Goal: Information Seeking & Learning: Check status

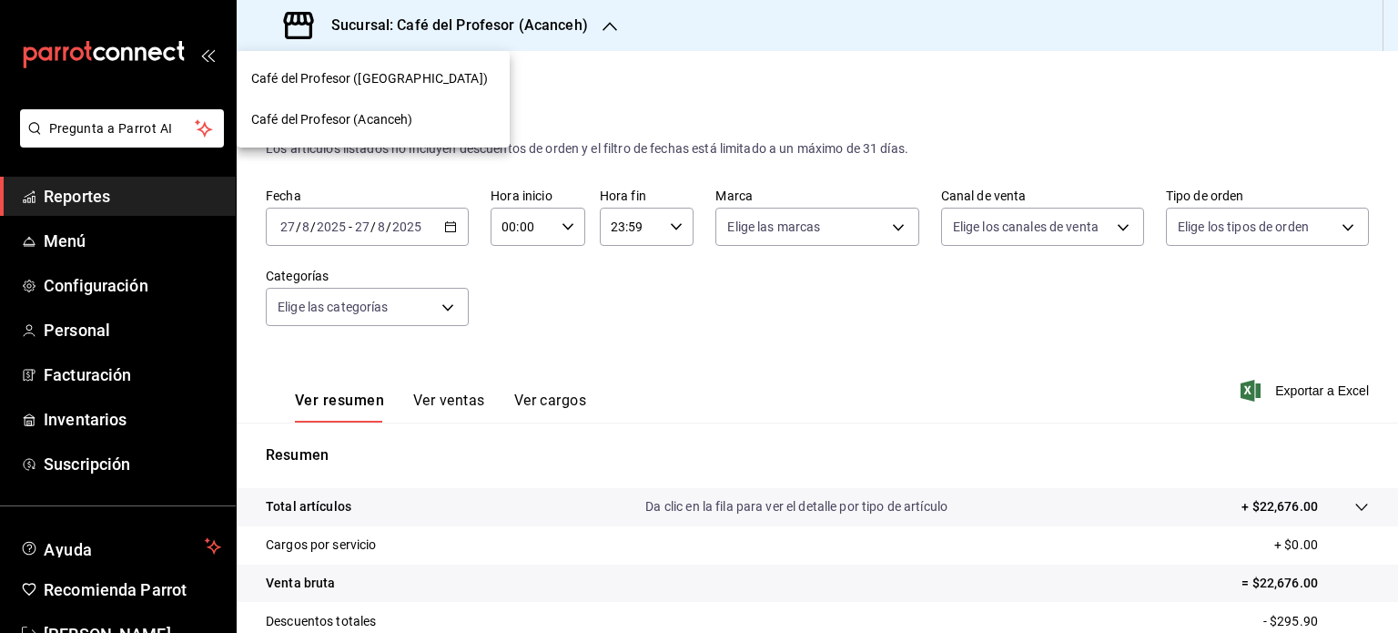
drag, startPoint x: 0, startPoint y: 0, endPoint x: 428, endPoint y: 88, distance: 436.9
drag, startPoint x: 428, startPoint y: 88, endPoint x: 393, endPoint y: 88, distance: 34.6
drag, startPoint x: 393, startPoint y: 88, endPoint x: 365, endPoint y: 76, distance: 31.0
drag, startPoint x: 365, startPoint y: 76, endPoint x: 293, endPoint y: 76, distance: 71.9
click at [293, 76] on span "Café del Profesor ([GEOGRAPHIC_DATA])" at bounding box center [369, 78] width 237 height 19
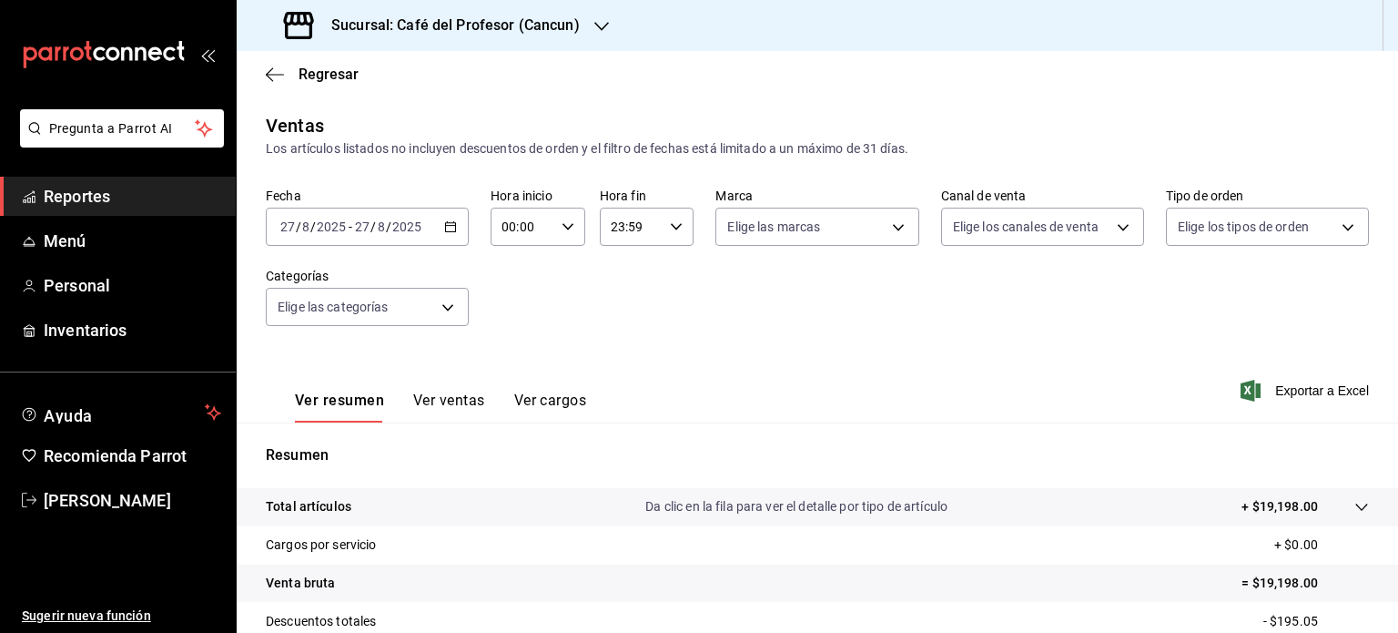
click at [451, 226] on icon "button" at bounding box center [450, 226] width 13 height 13
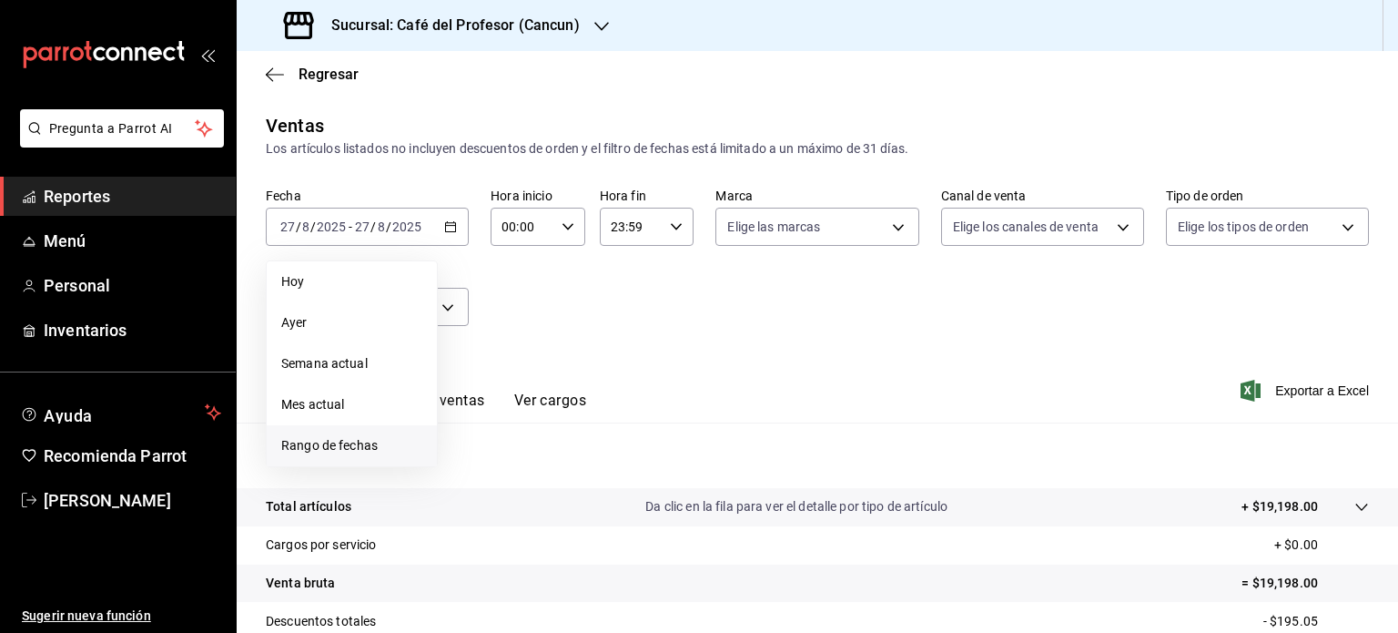
click at [369, 452] on span "Rango de fechas" at bounding box center [351, 445] width 141 height 19
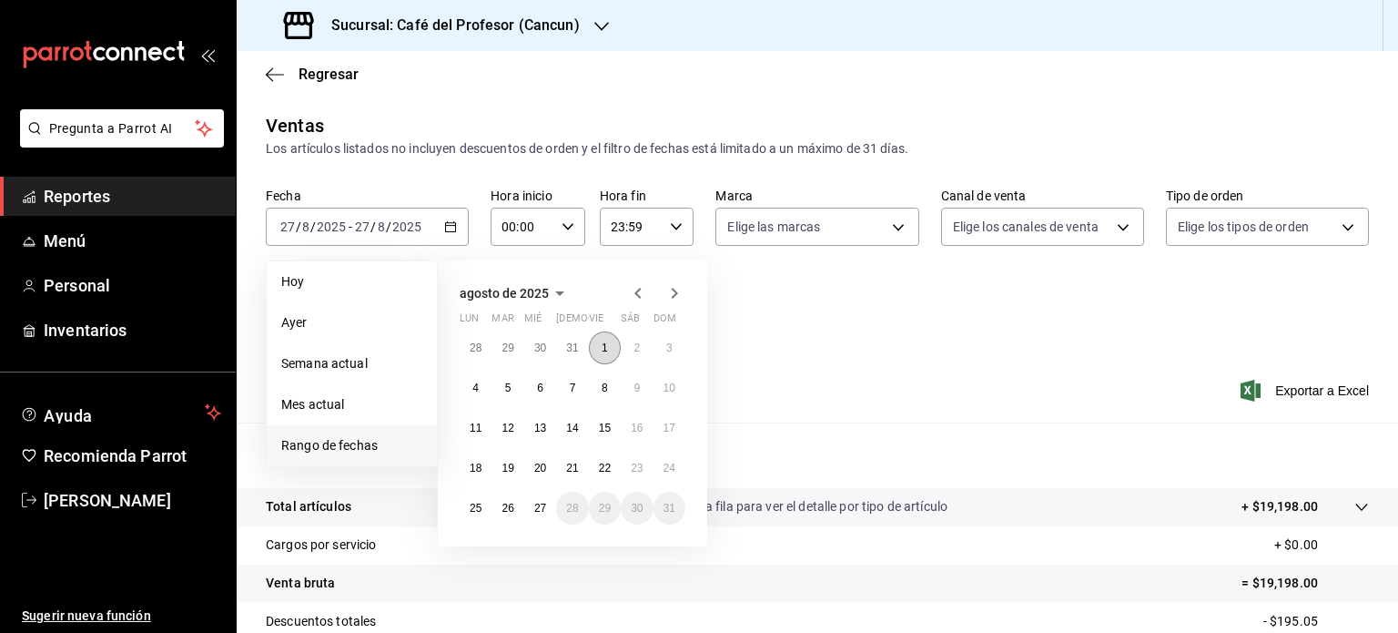
click at [605, 349] on abbr "1" at bounding box center [605, 347] width 6 height 13
click at [543, 513] on button "27" at bounding box center [540, 508] width 32 height 33
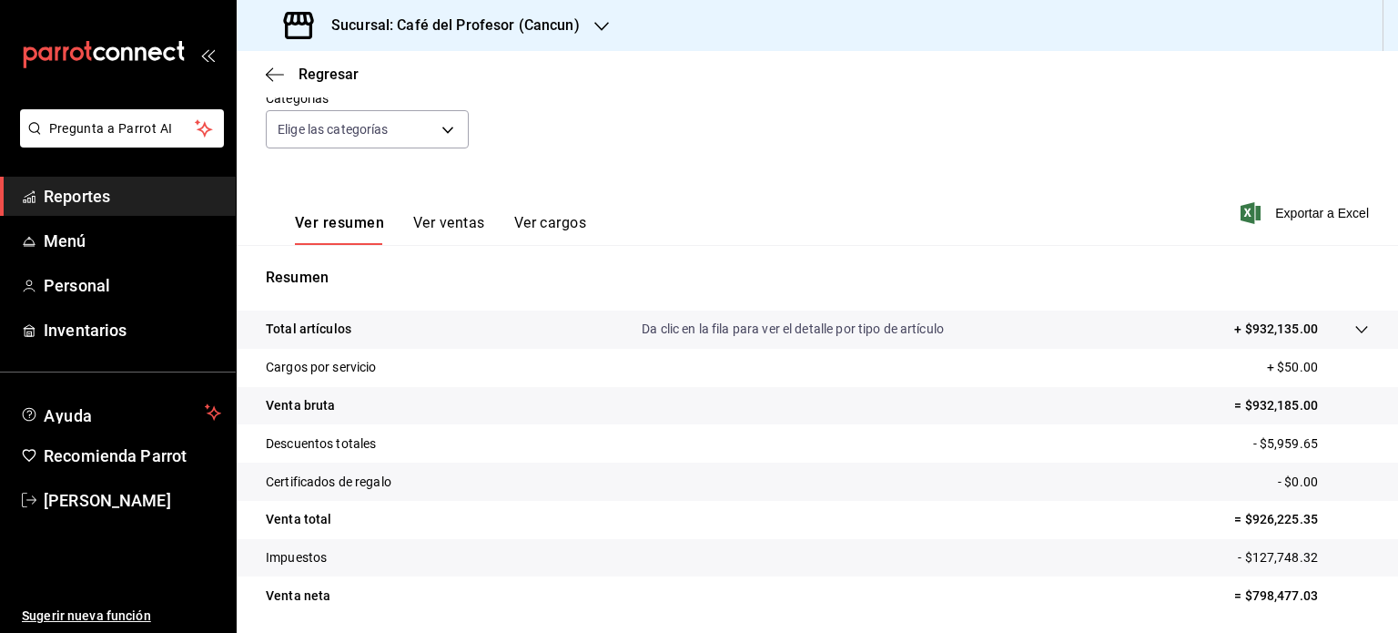
scroll to position [239, 0]
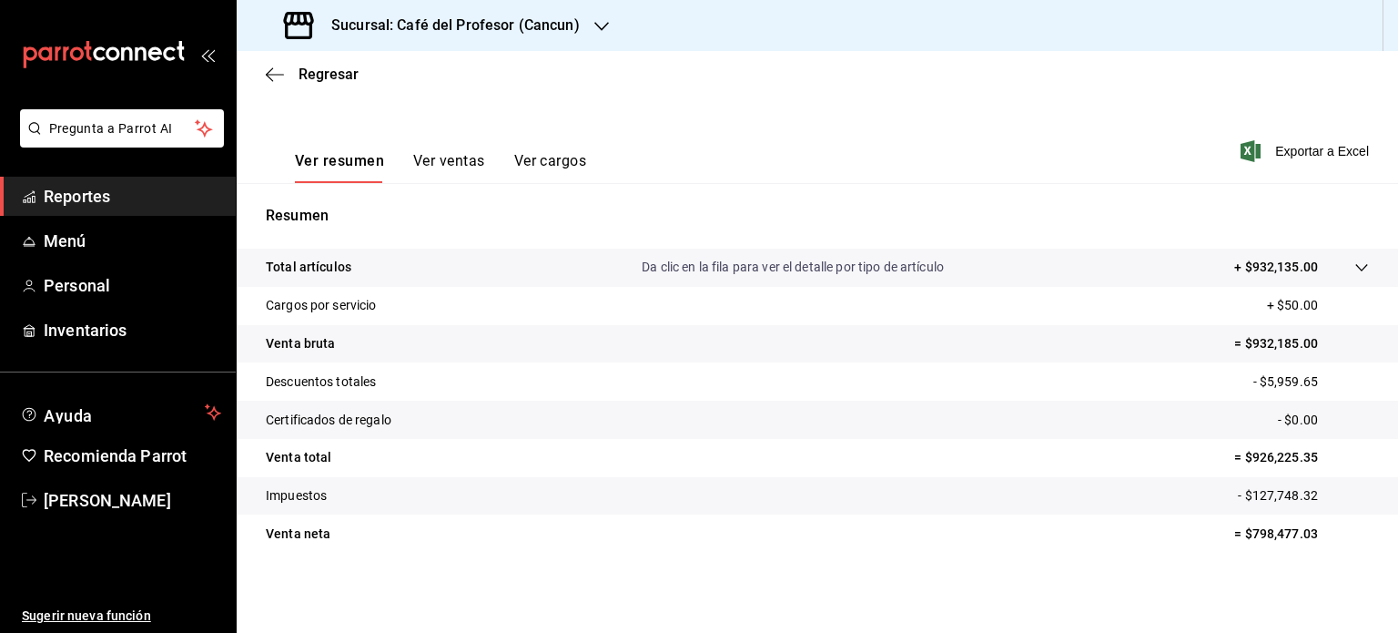
click at [595, 25] on icon "button" at bounding box center [602, 26] width 15 height 15
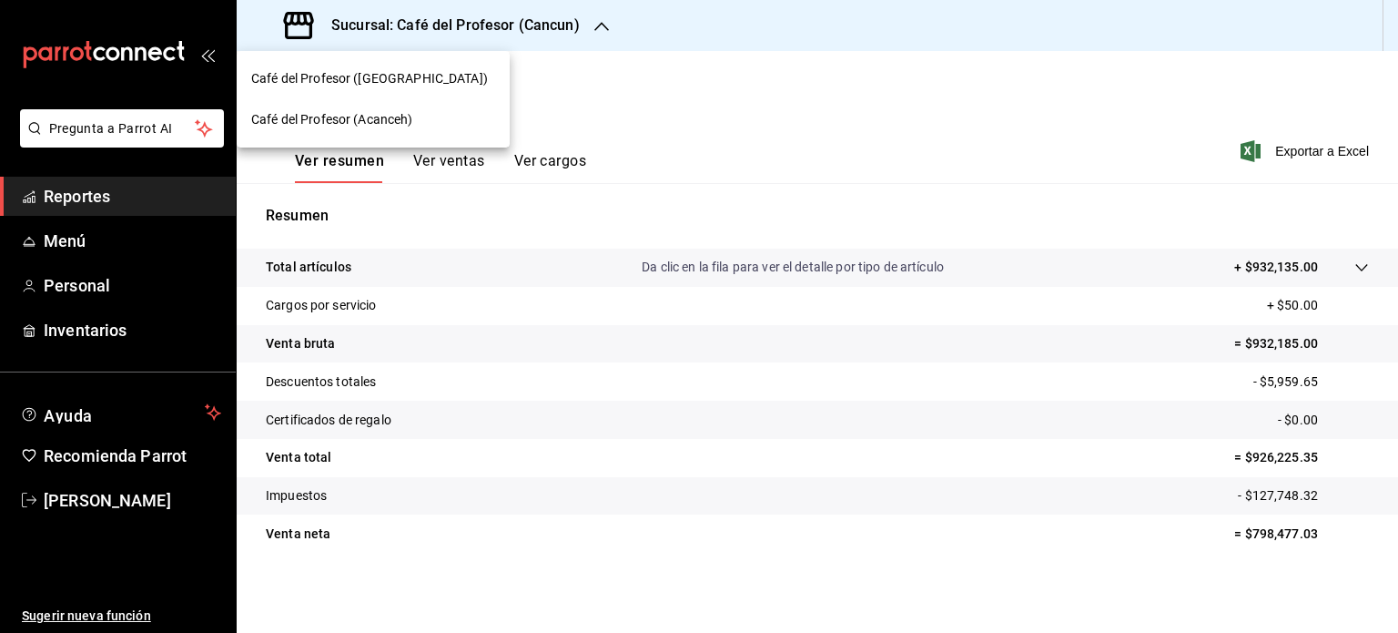
click at [394, 119] on span "Café del Profesor (Acanceh)" at bounding box center [332, 119] width 162 height 19
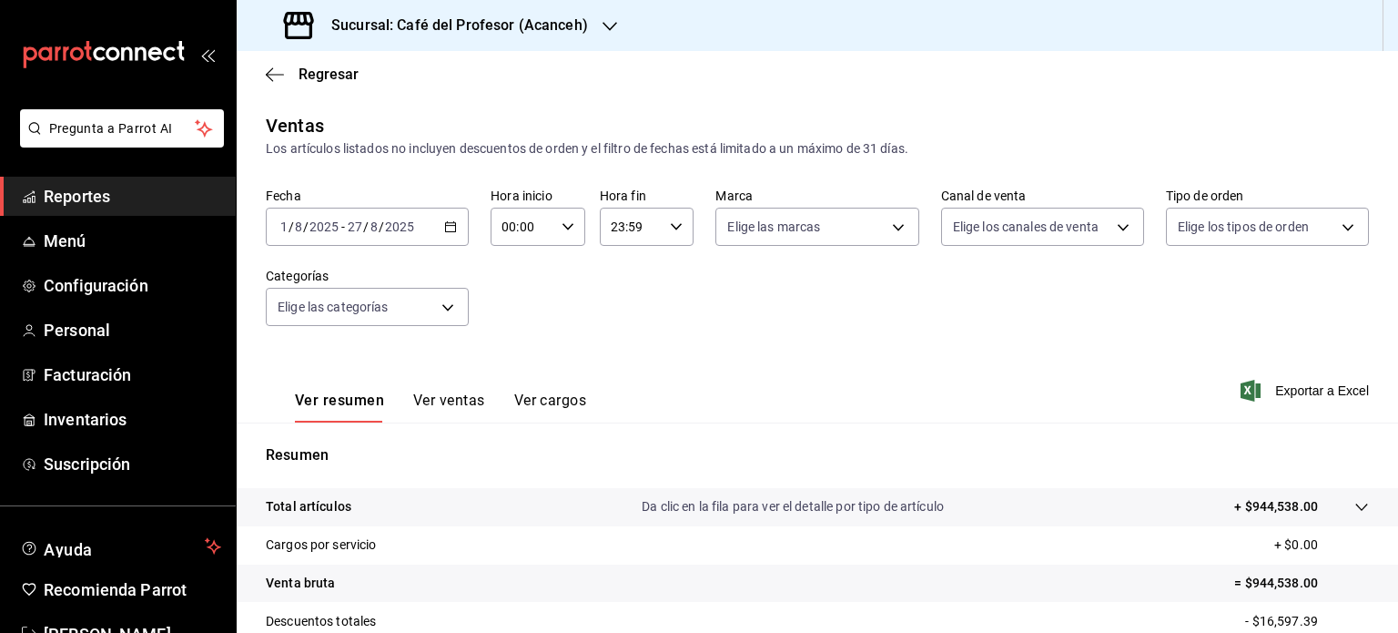
click at [596, 28] on div "Sucursal: Café del Profesor (Acanceh)" at bounding box center [437, 25] width 373 height 51
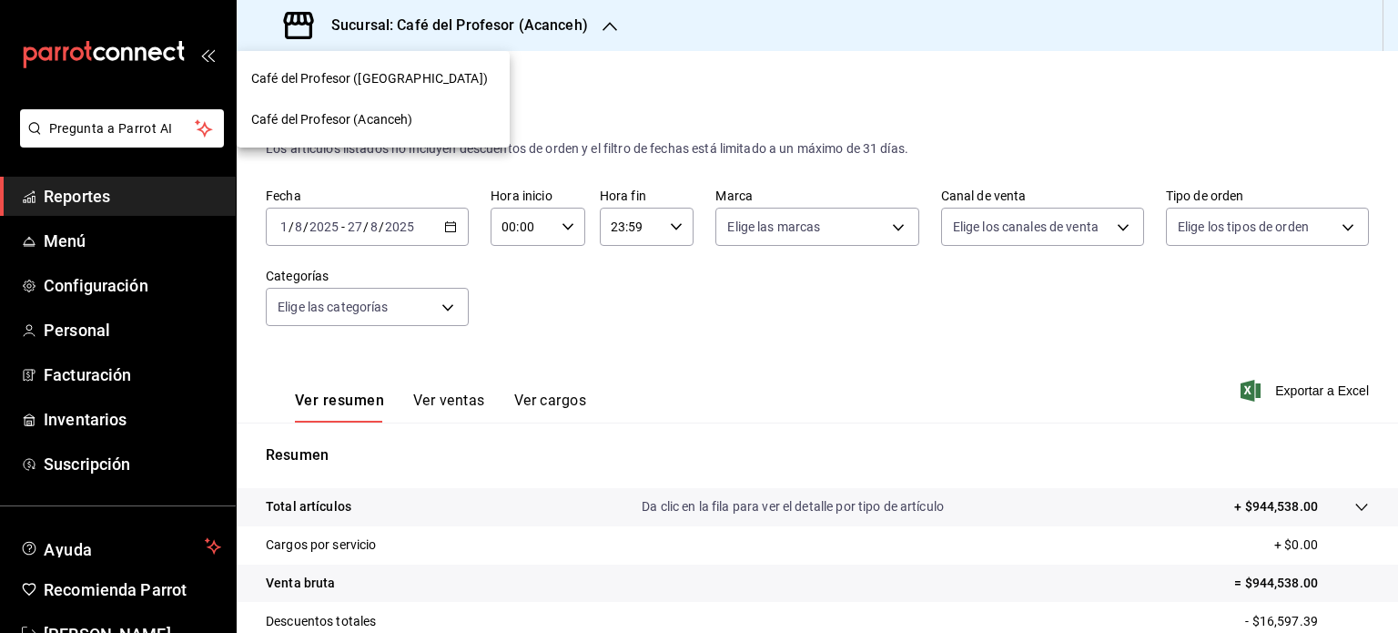
click at [442, 82] on div "Café del Profesor ([GEOGRAPHIC_DATA])" at bounding box center [373, 78] width 244 height 19
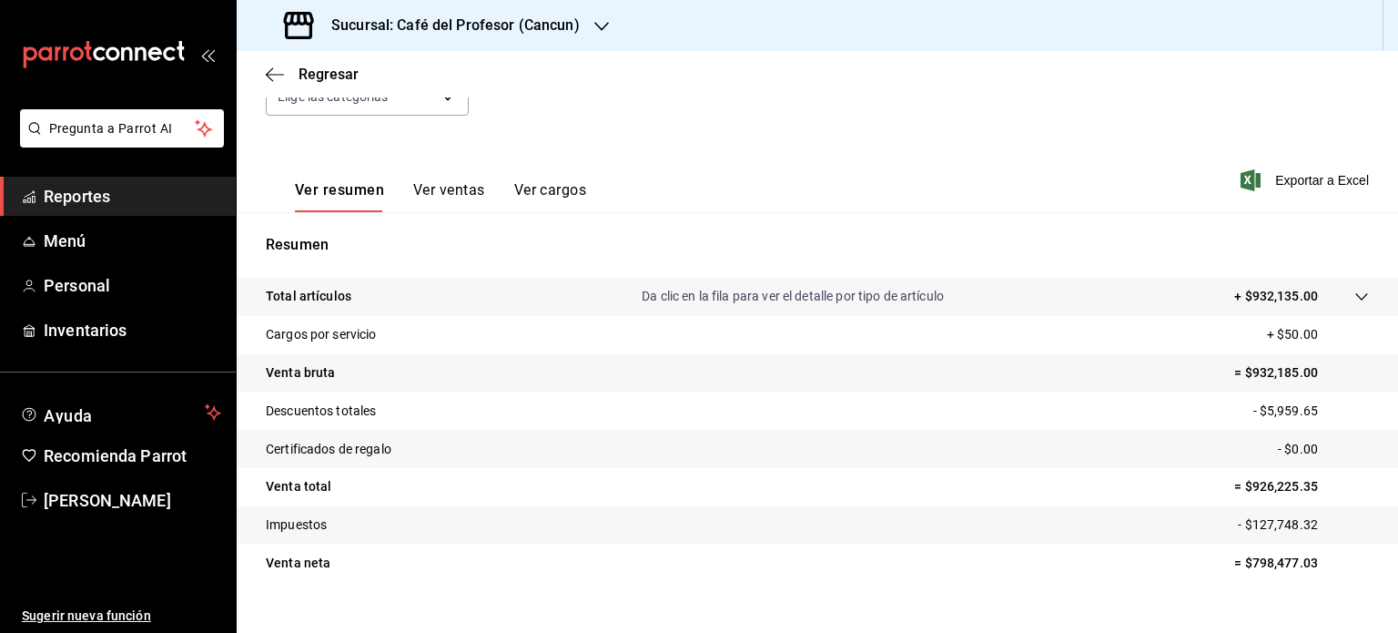
scroll to position [211, 0]
click at [605, 30] on icon "button" at bounding box center [602, 26] width 15 height 15
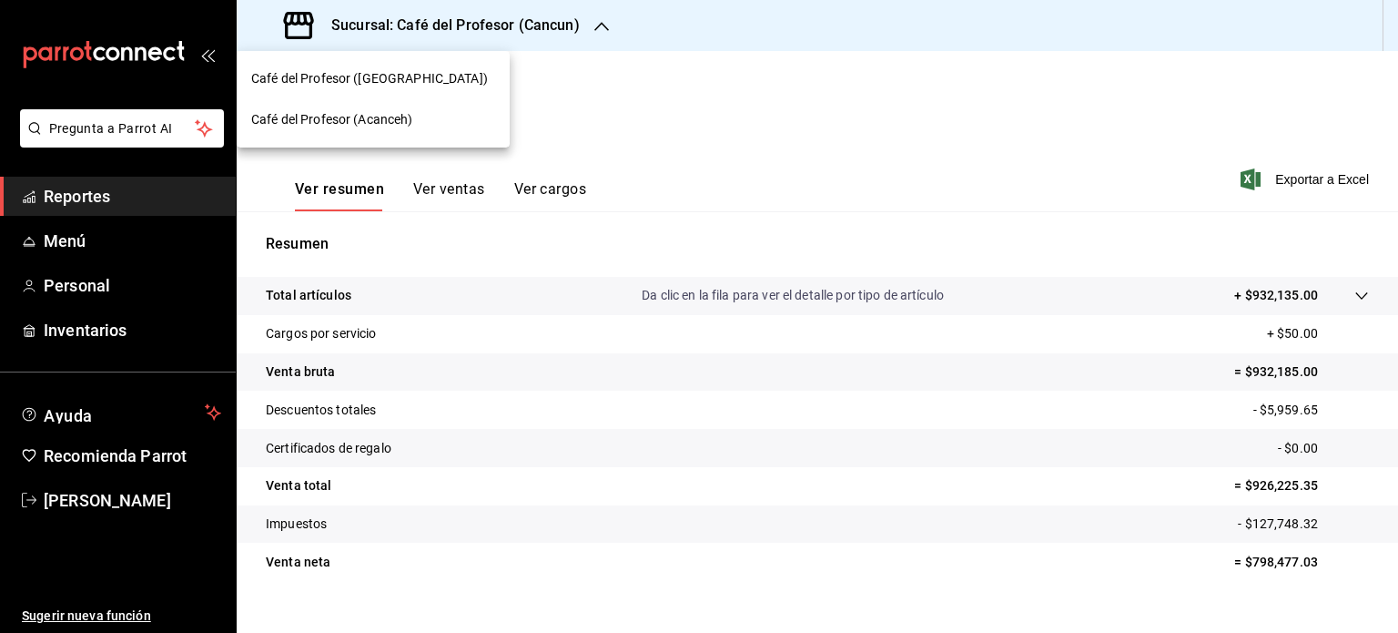
click at [459, 119] on div "Café del Profesor (Acanceh)" at bounding box center [373, 119] width 244 height 19
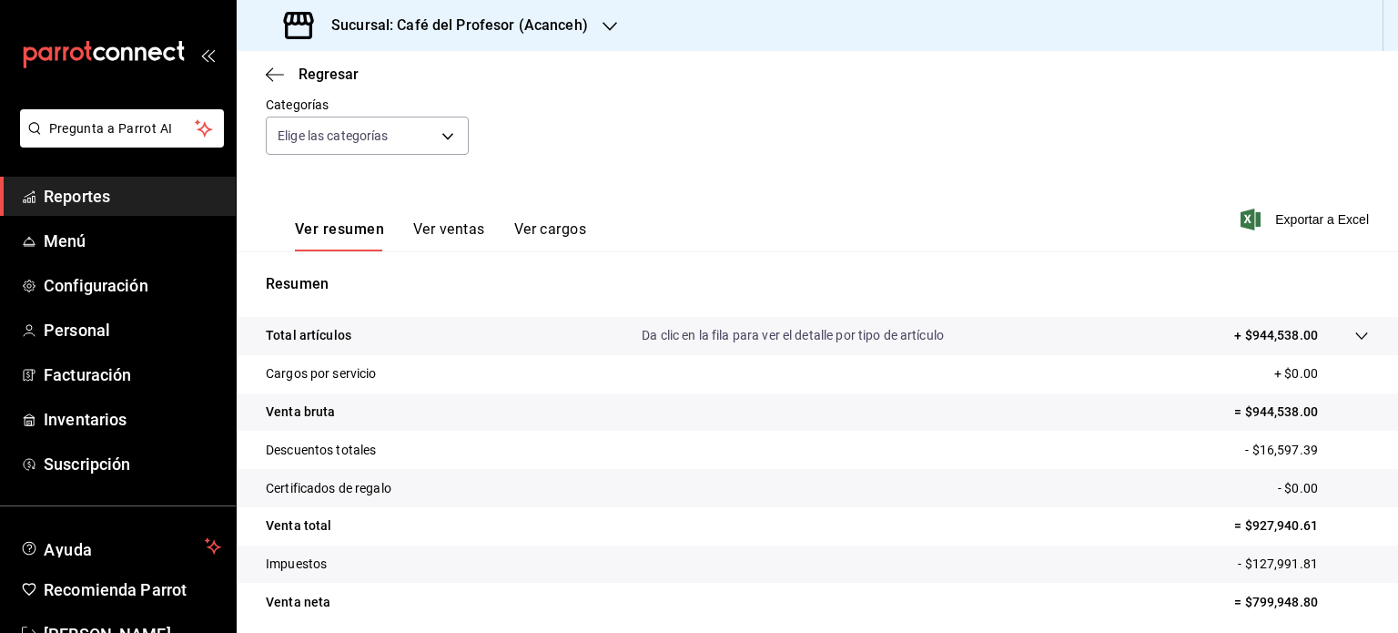
scroll to position [175, 0]
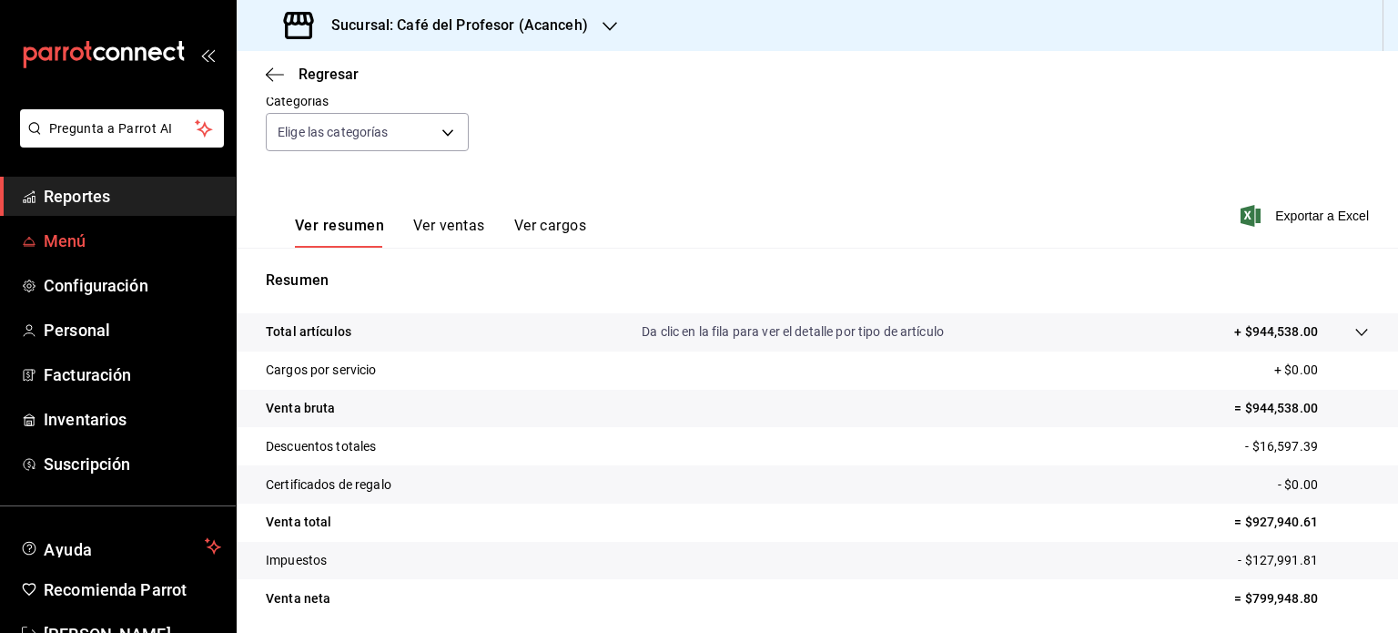
click at [87, 249] on span "Menú" at bounding box center [133, 241] width 178 height 25
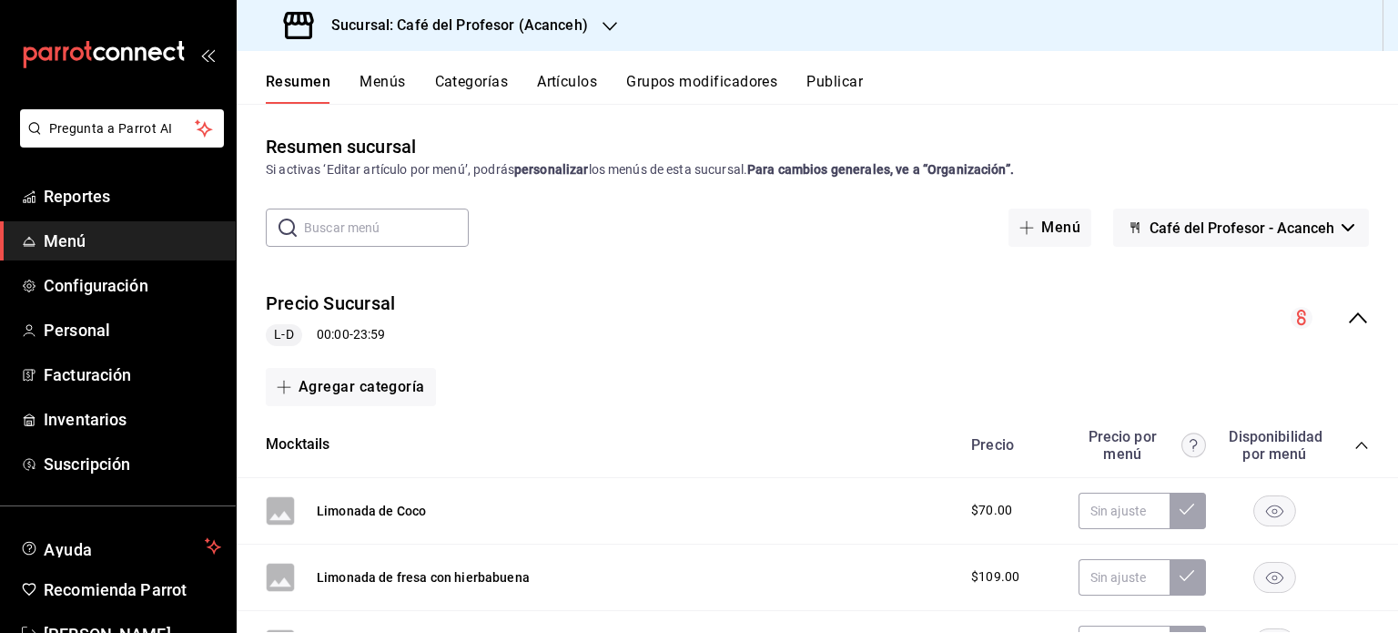
click at [605, 16] on div at bounding box center [610, 25] width 15 height 19
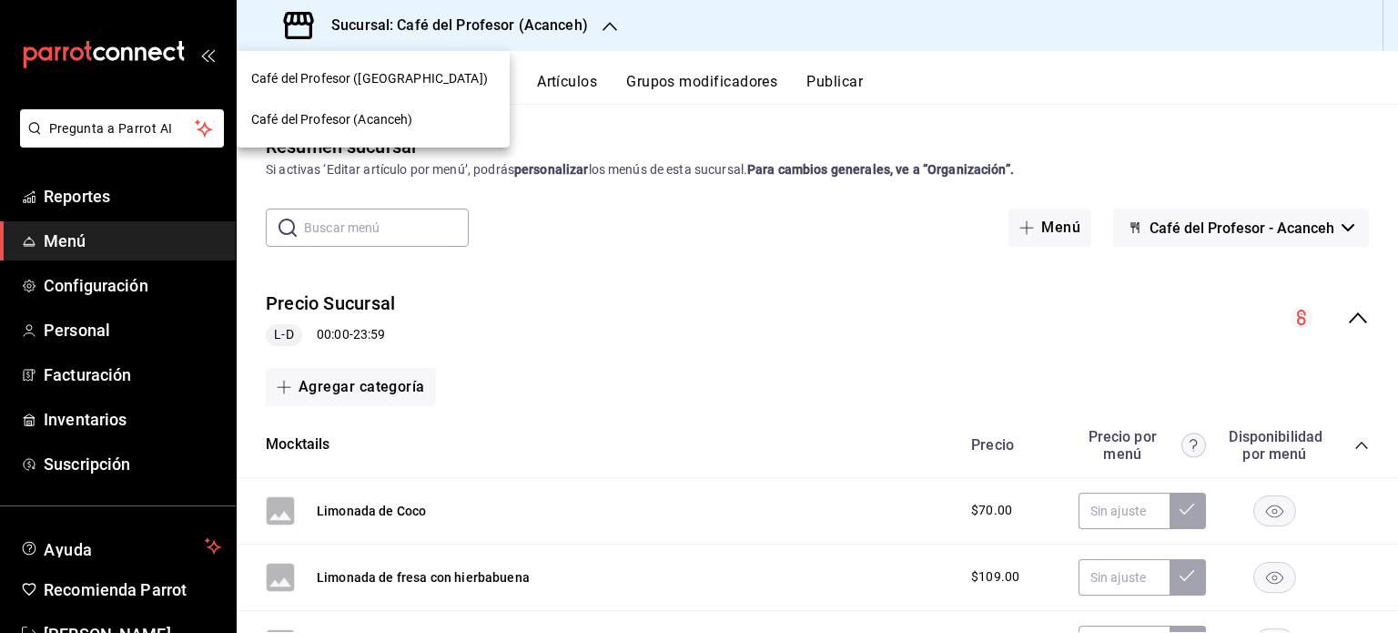
click at [441, 77] on div "Café del Profesor ([GEOGRAPHIC_DATA])" at bounding box center [373, 78] width 244 height 19
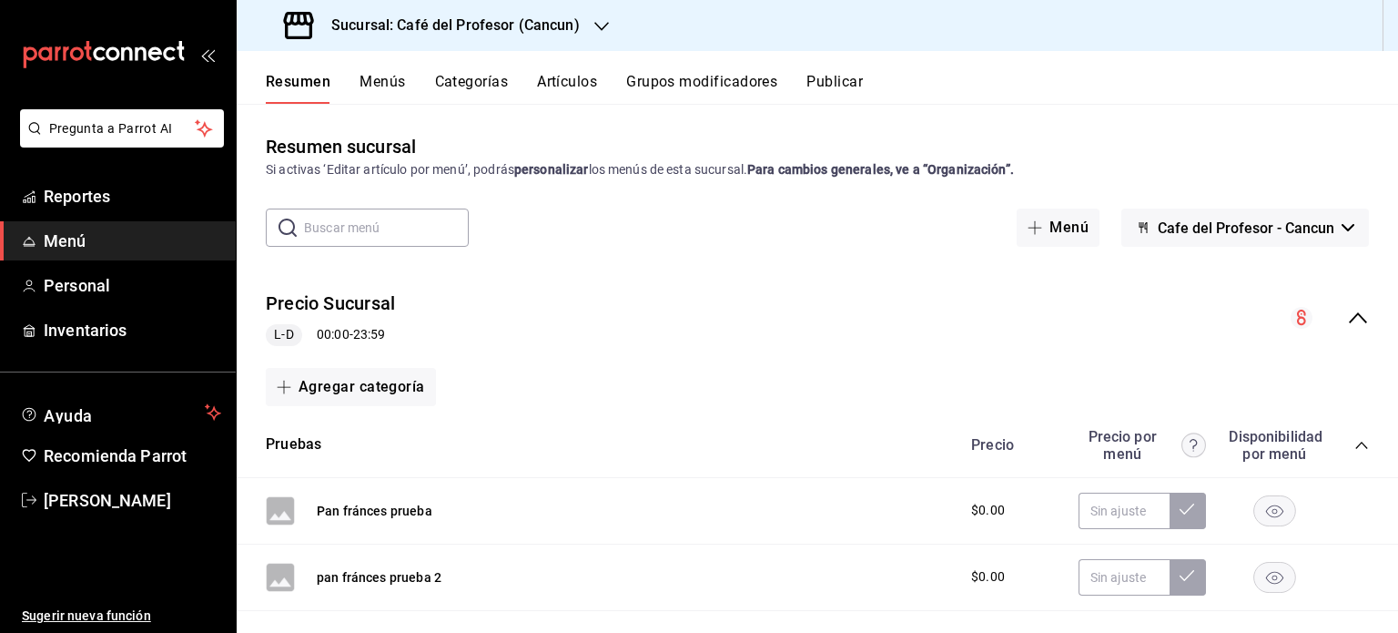
click at [376, 77] on button "Menús" at bounding box center [383, 88] width 46 height 31
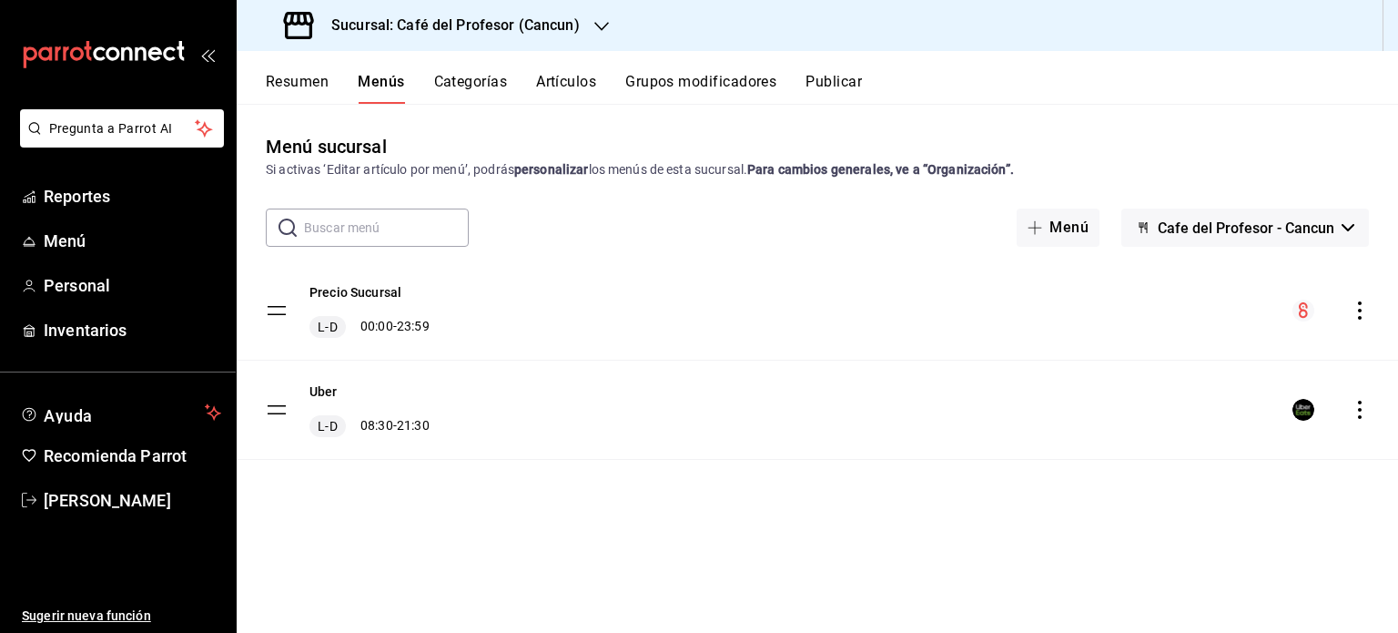
click at [482, 80] on button "Categorías" at bounding box center [471, 88] width 74 height 31
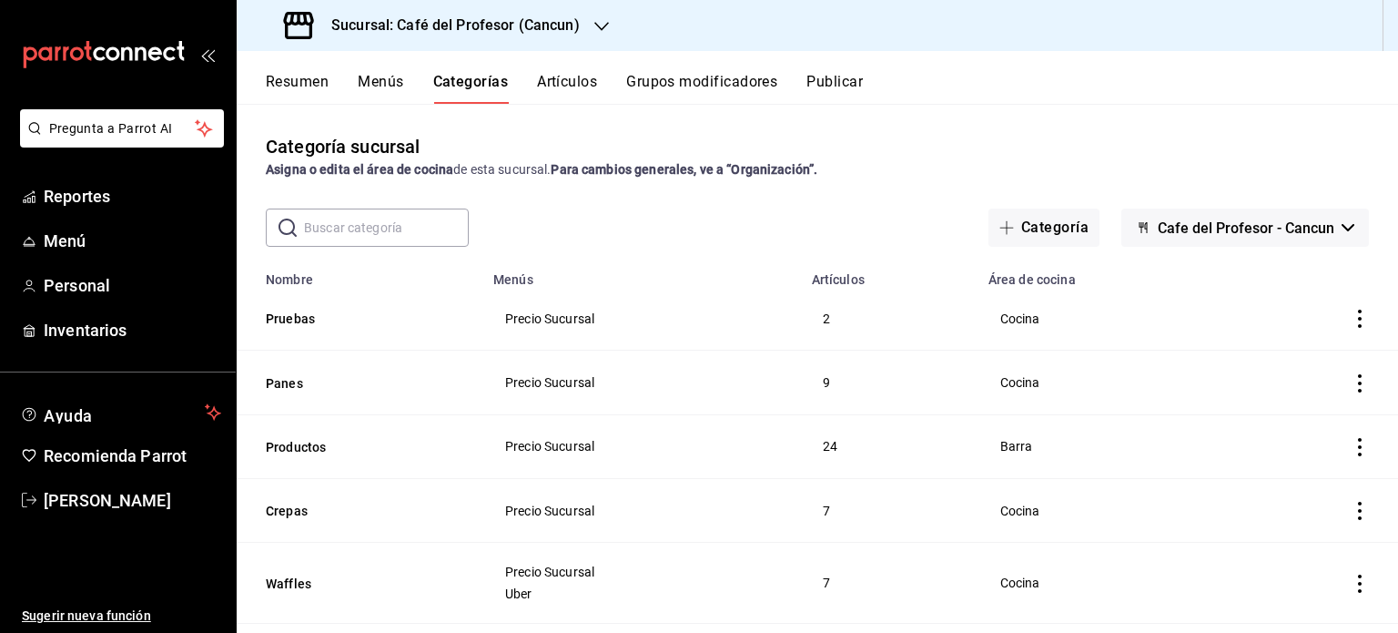
click at [569, 74] on button "Artículos" at bounding box center [567, 88] width 60 height 31
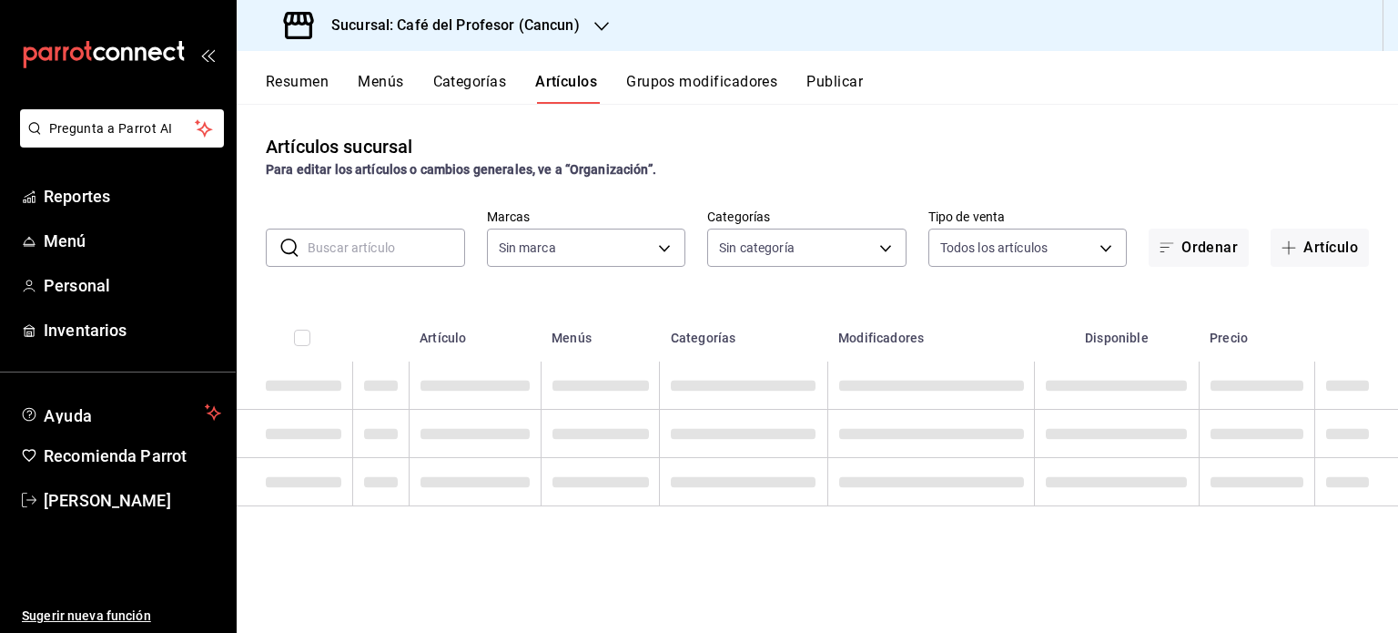
type input "c124c12d-dc0e-4a3d-911f-5b13390841f9"
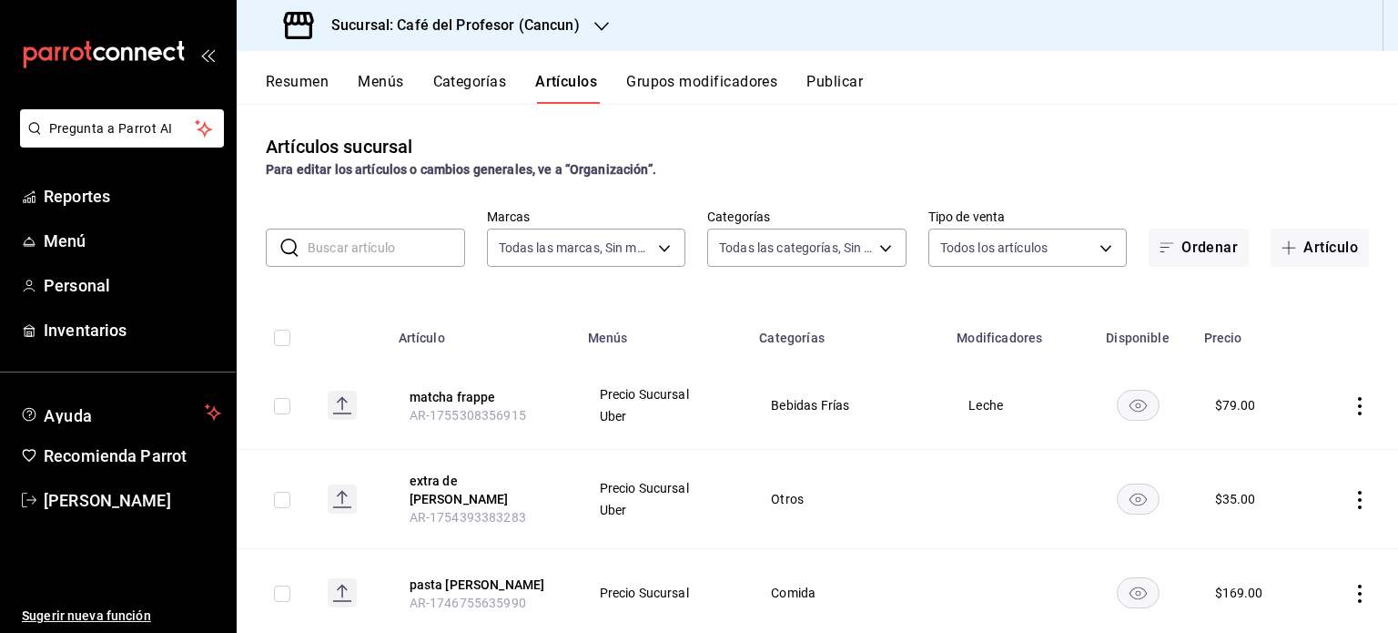
type input "6914d4d7-e8a1-419b-ae6f-75b77527da8c,ea0836e2-bfd0-459c-897e-73978e21b2e2,45dd8…"
click at [86, 202] on span "Reportes" at bounding box center [133, 196] width 178 height 25
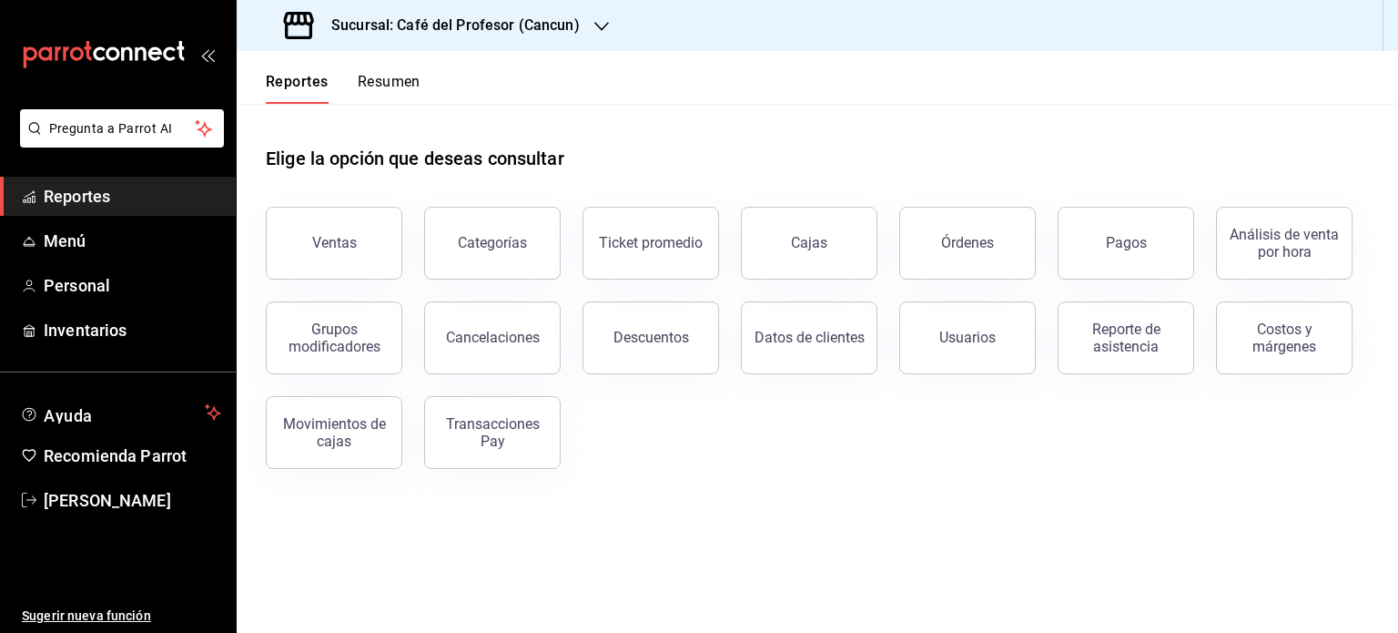
click at [404, 83] on button "Resumen" at bounding box center [389, 88] width 63 height 31
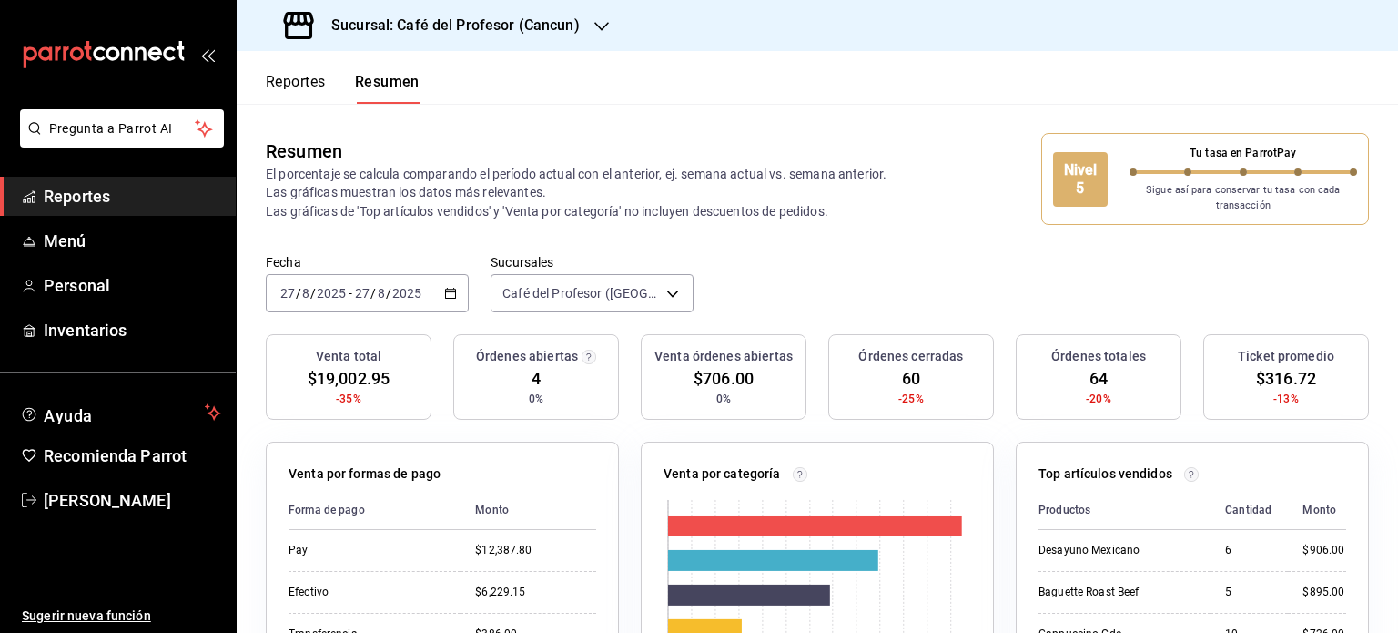
click at [127, 185] on span "Reportes" at bounding box center [133, 196] width 178 height 25
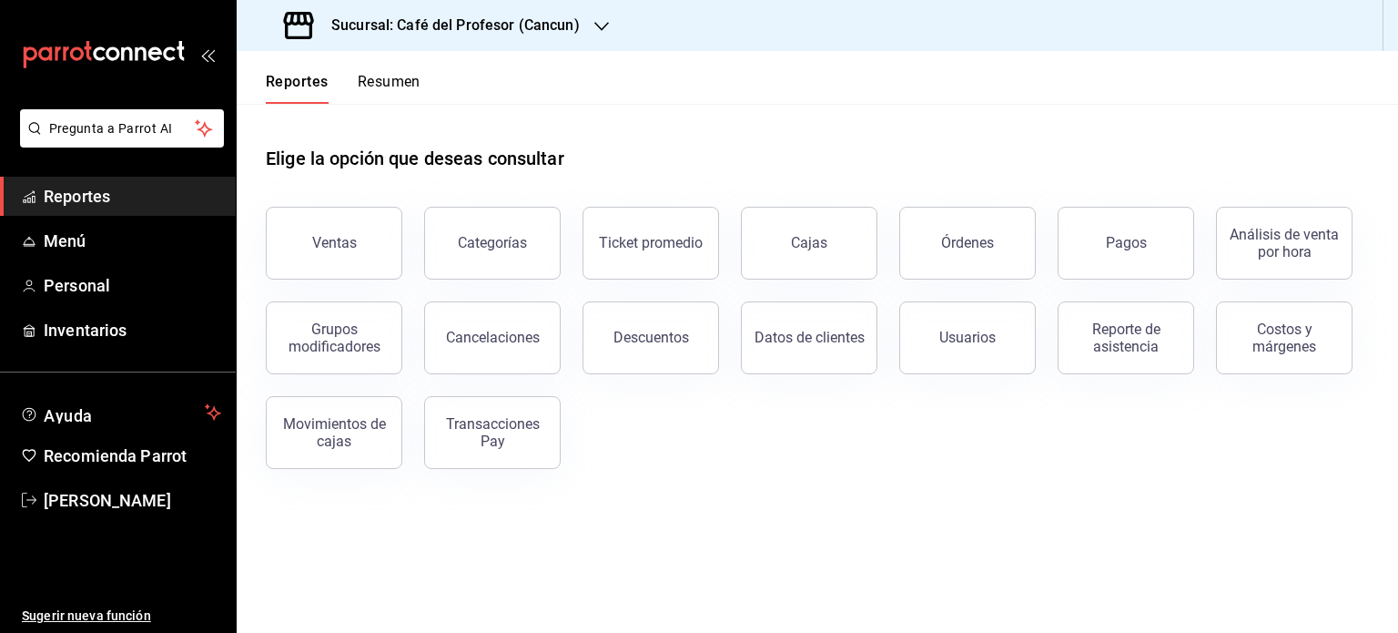
click at [127, 185] on span "Reportes" at bounding box center [133, 196] width 178 height 25
click at [481, 349] on button "Cancelaciones" at bounding box center [492, 337] width 137 height 73
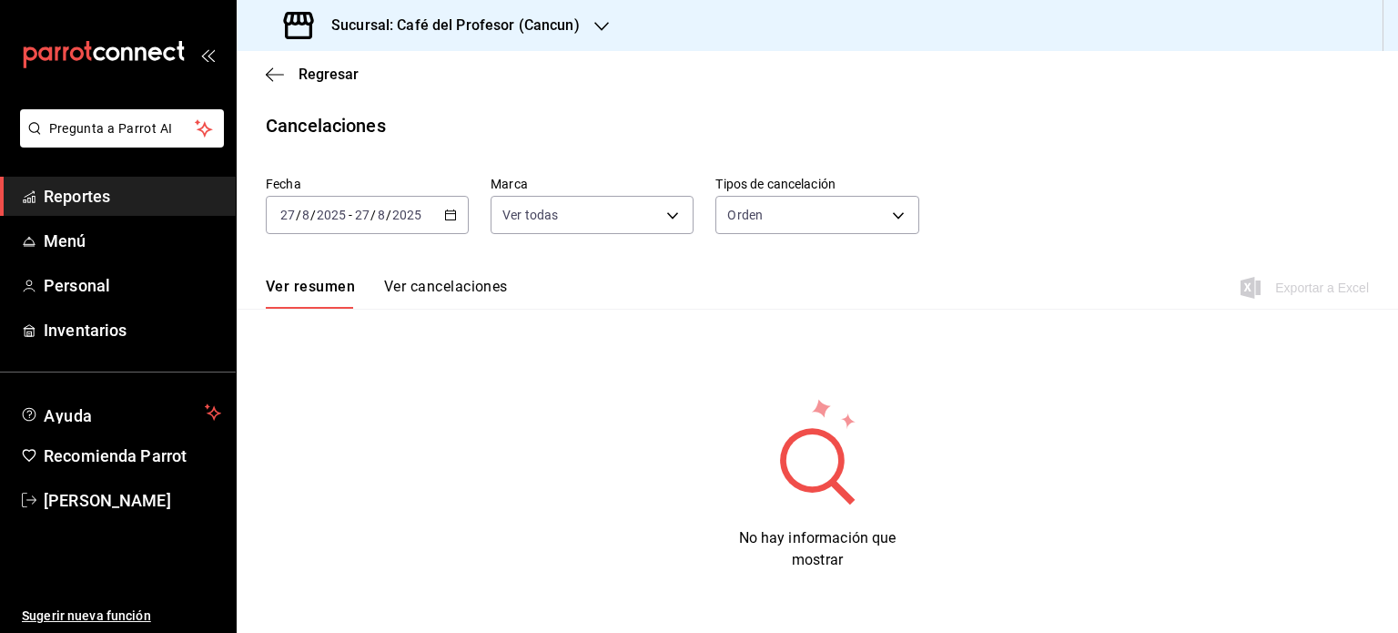
click at [455, 214] on div "[DATE] [DATE] - [DATE] [DATE]" at bounding box center [367, 215] width 203 height 38
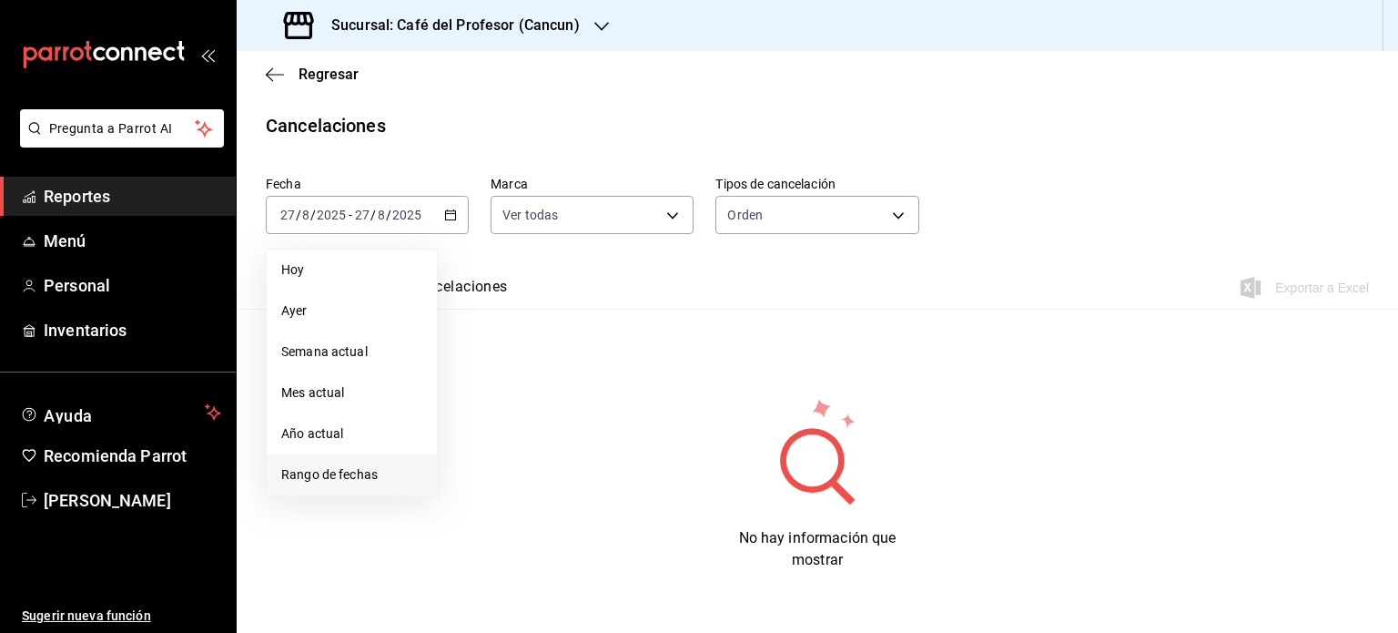
click at [387, 475] on span "Rango de fechas" at bounding box center [351, 474] width 141 height 19
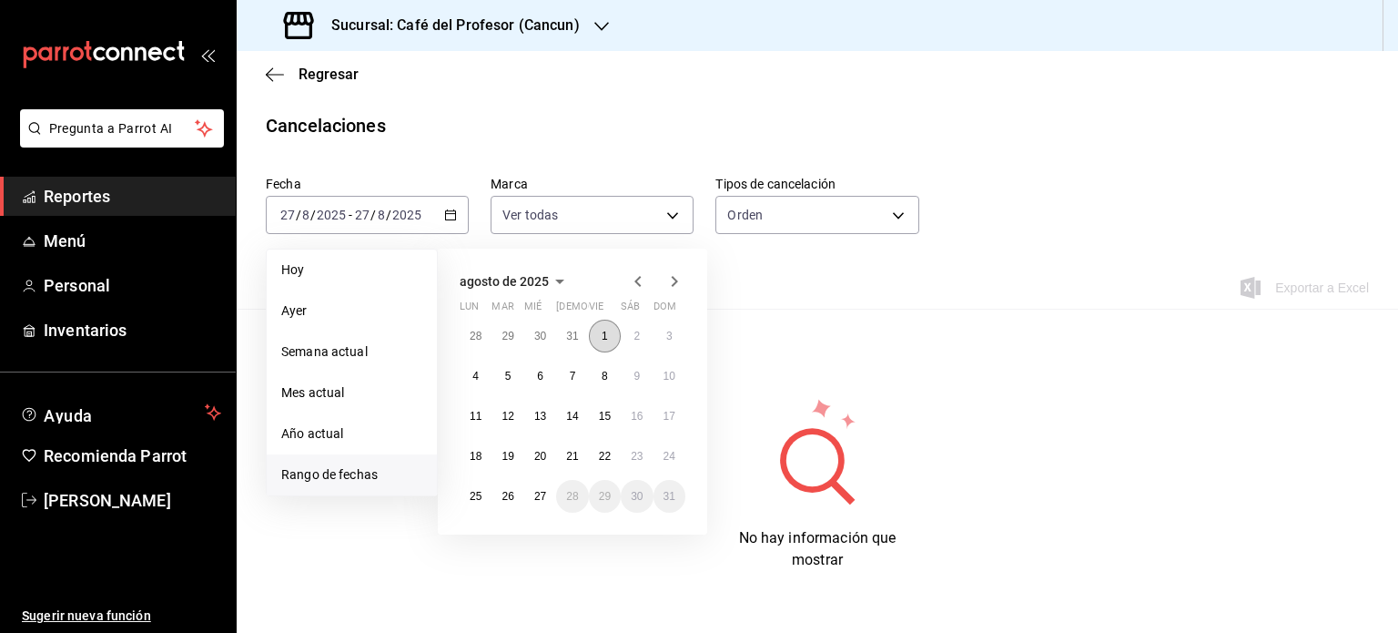
click at [599, 337] on button "1" at bounding box center [605, 336] width 32 height 33
click at [545, 496] on abbr "27" at bounding box center [540, 496] width 12 height 13
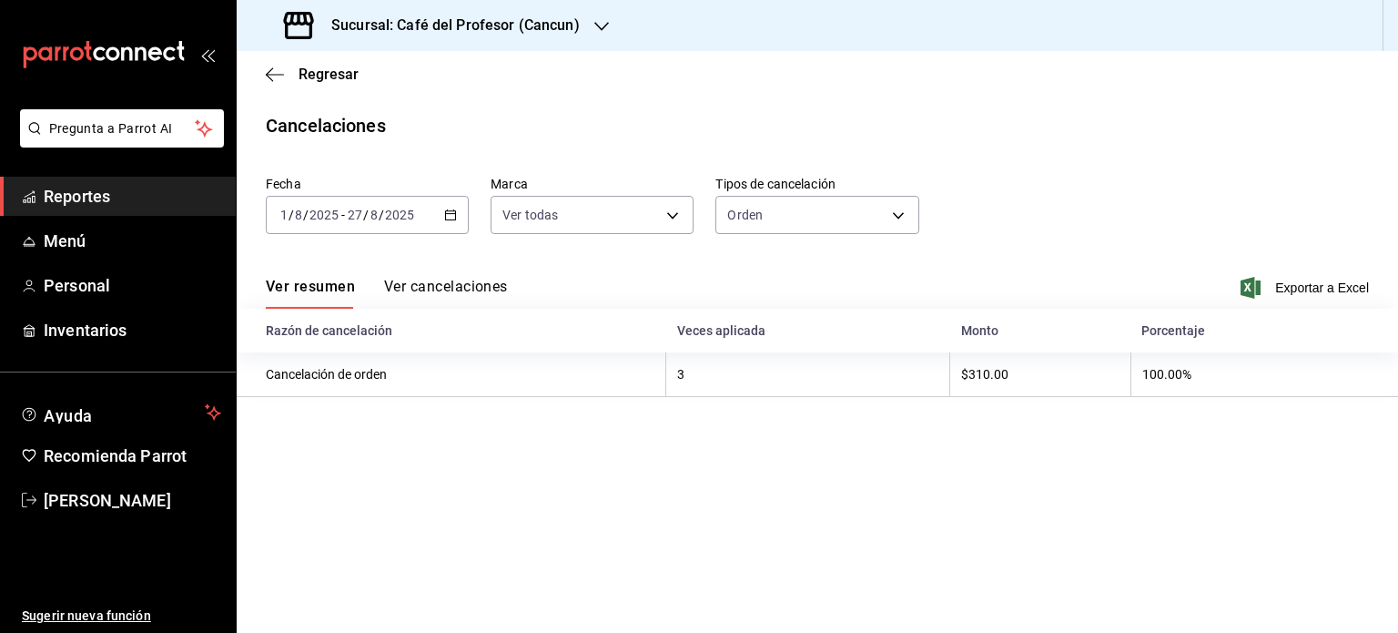
click at [444, 280] on button "Ver cancelaciones" at bounding box center [446, 293] width 124 height 31
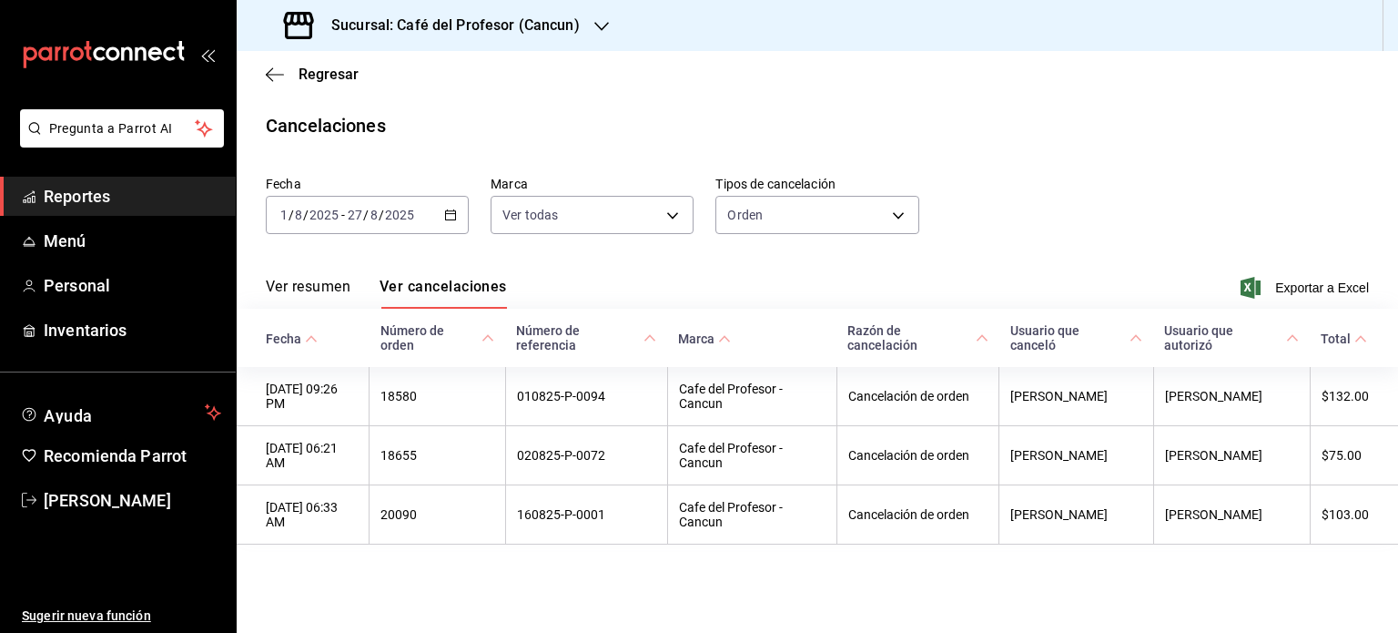
click at [597, 25] on icon "button" at bounding box center [602, 26] width 15 height 15
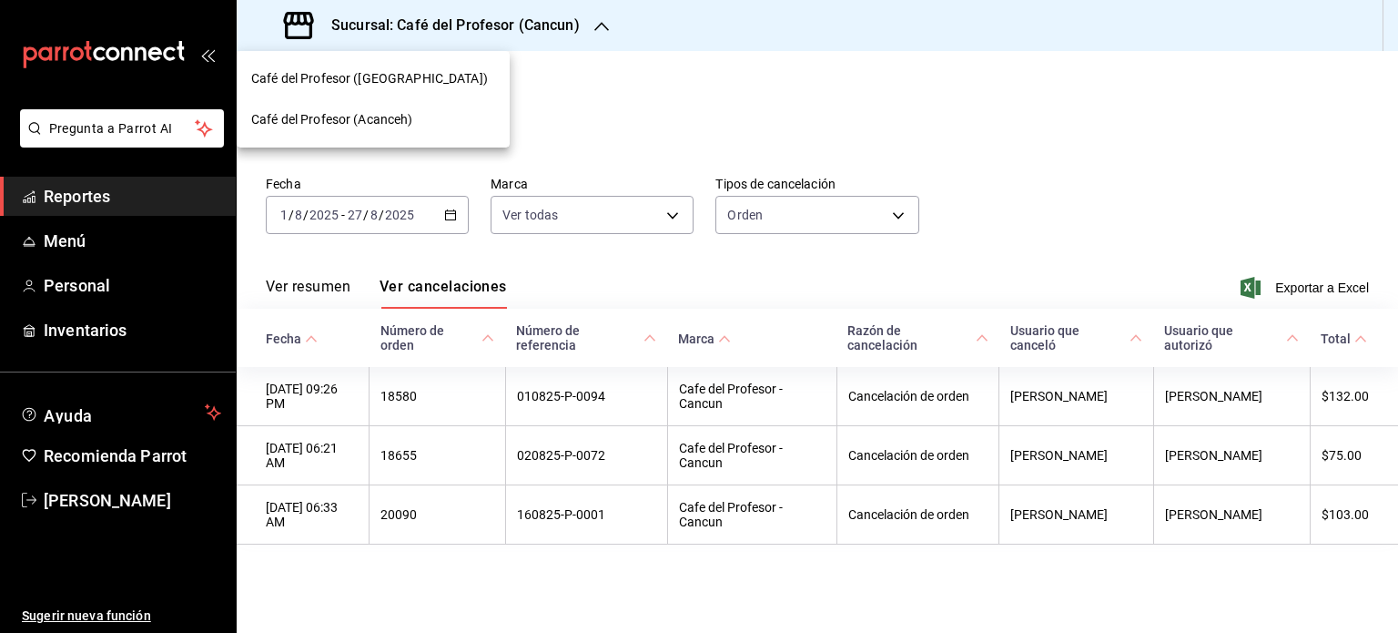
click at [367, 127] on span "Café del Profesor (Acanceh)" at bounding box center [332, 119] width 162 height 19
